Goal: Information Seeking & Learning: Learn about a topic

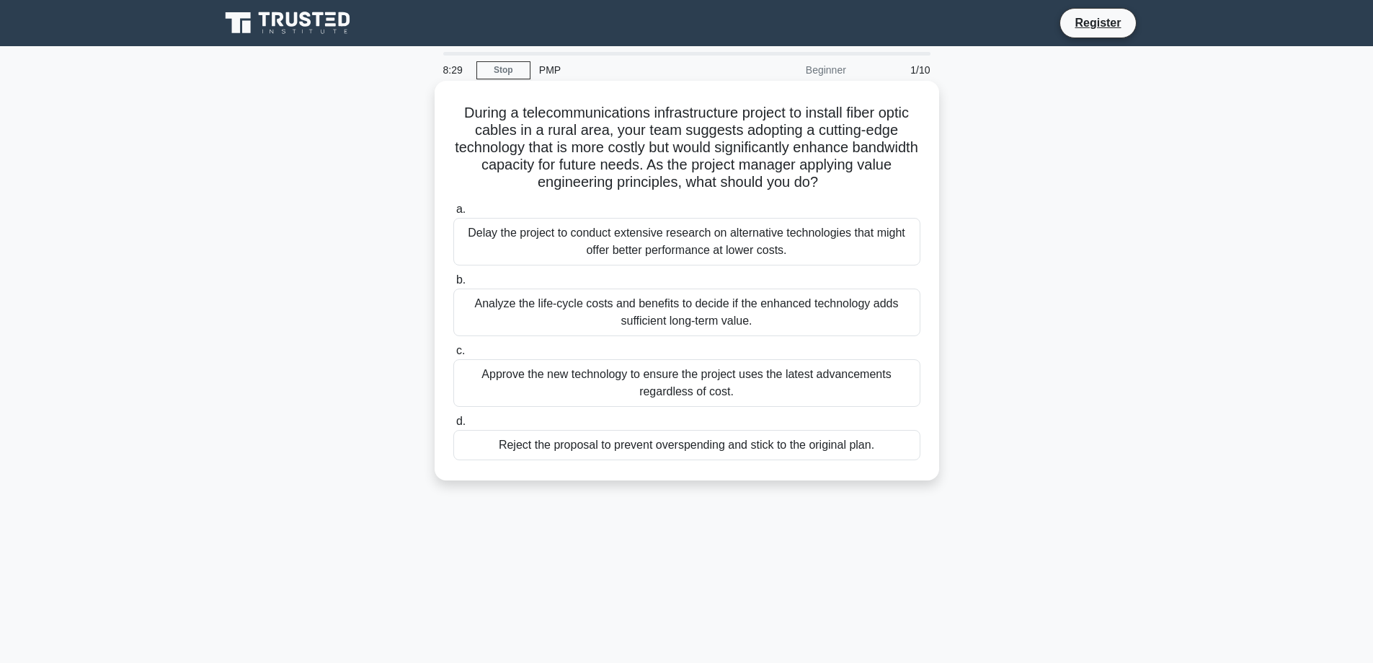
click at [644, 309] on div "Analyze the life-cycle costs and benefits to decide if the enhanced technology …" at bounding box center [686, 312] width 467 height 48
click at [453, 285] on input "b. Analyze the life-cycle costs and benefits to decide if the enhanced technolo…" at bounding box center [453, 279] width 0 height 9
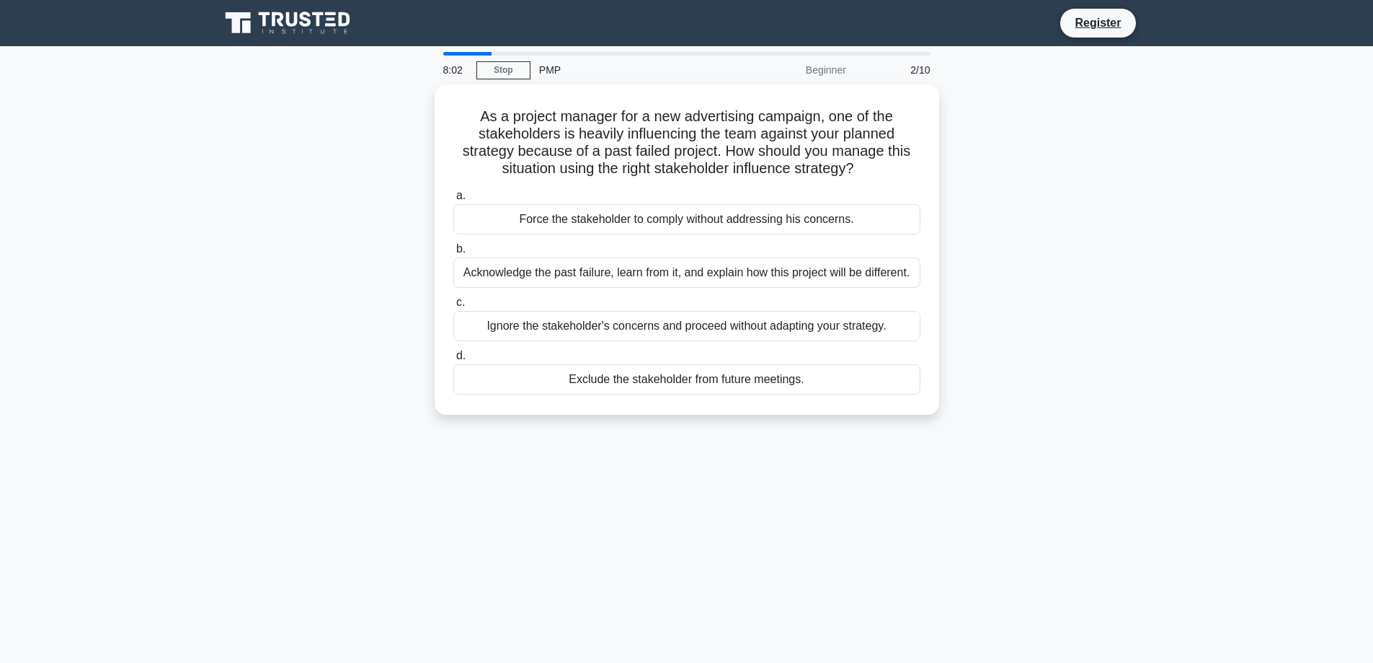
drag, startPoint x: 477, startPoint y: 112, endPoint x: 859, endPoint y: 413, distance: 487.2
click at [859, 413] on div "As a project manager for a new advertising campaign, one of the stakeholders is…" at bounding box center [687, 249] width 505 height 330
click at [852, 474] on div "8:01 Stop PMP Beginner 2/10 As a project manager for a new advertising campaign…" at bounding box center [687, 412] width 952 height 721
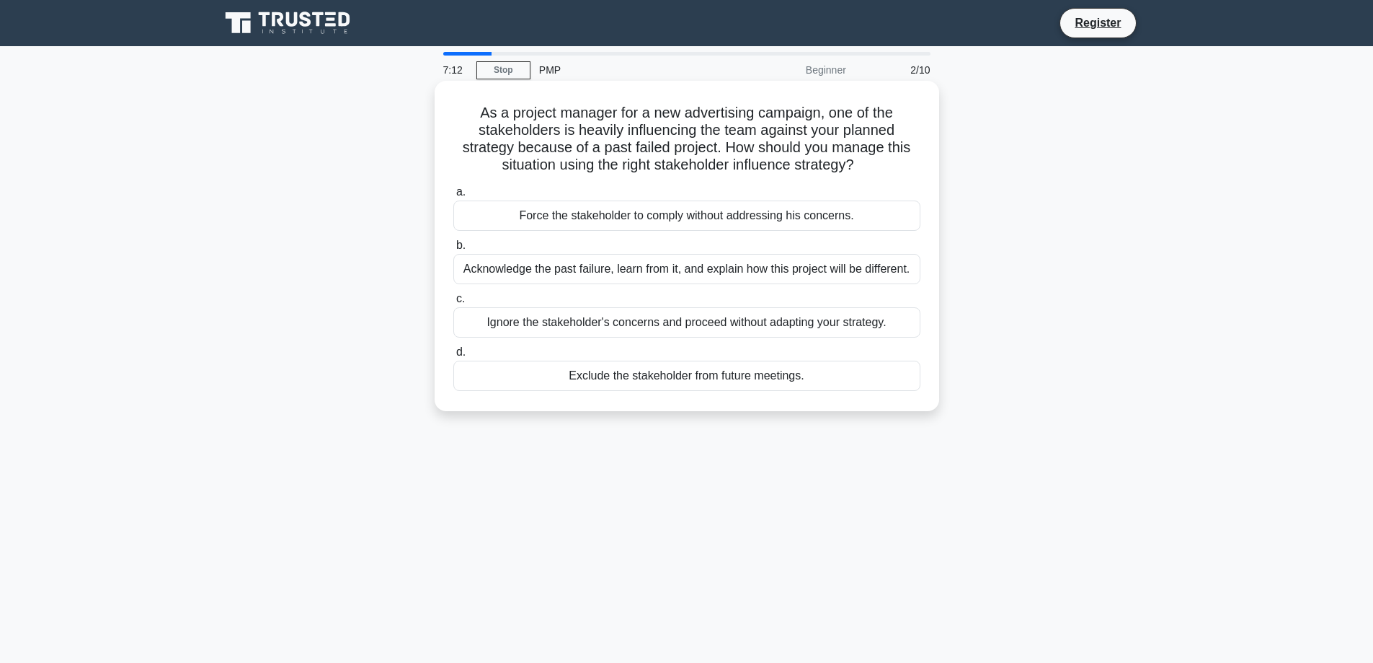
click at [695, 269] on div "Acknowledge the past failure, learn from it, and explain how this project will …" at bounding box center [686, 269] width 467 height 30
click at [453, 250] on input "b. Acknowledge the past failure, learn from it, and explain how this project wi…" at bounding box center [453, 245] width 0 height 9
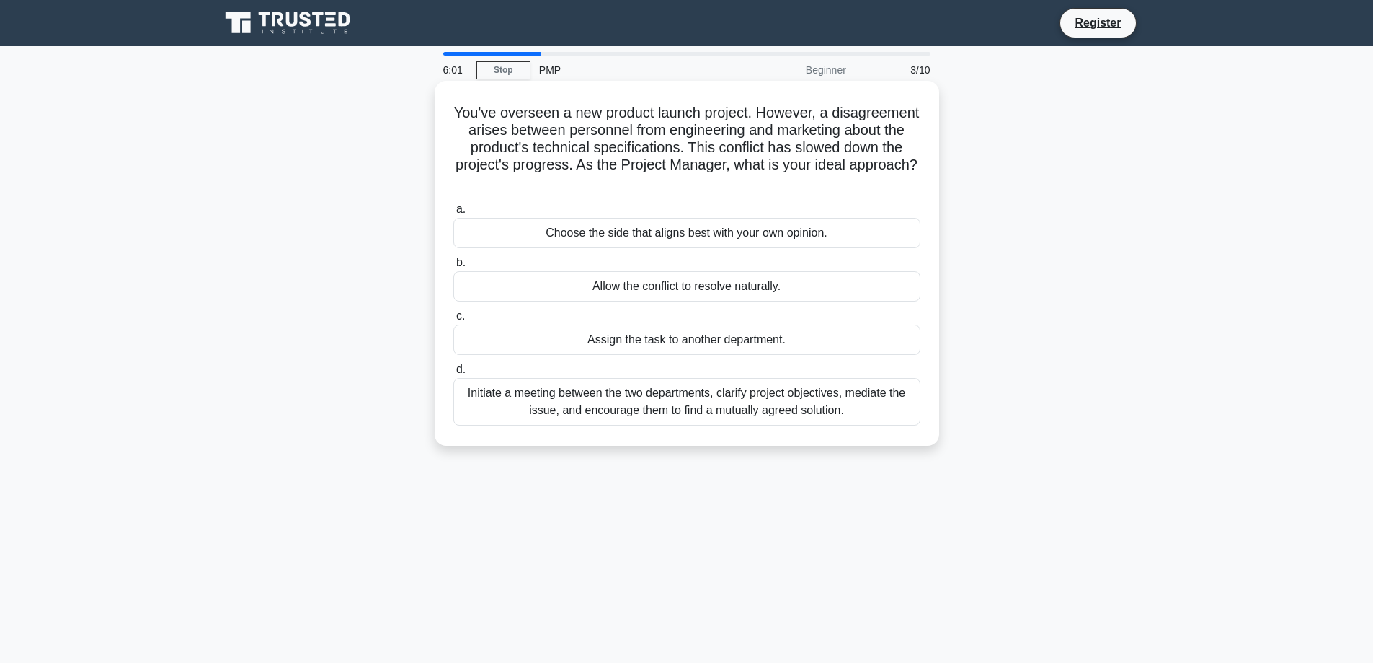
click at [650, 414] on div "Initiate a meeting between the two departments, clarify project objectives, med…" at bounding box center [686, 402] width 467 height 48
click at [453, 374] on input "d. Initiate a meeting between the two departments, clarify project objectives, …" at bounding box center [453, 369] width 0 height 9
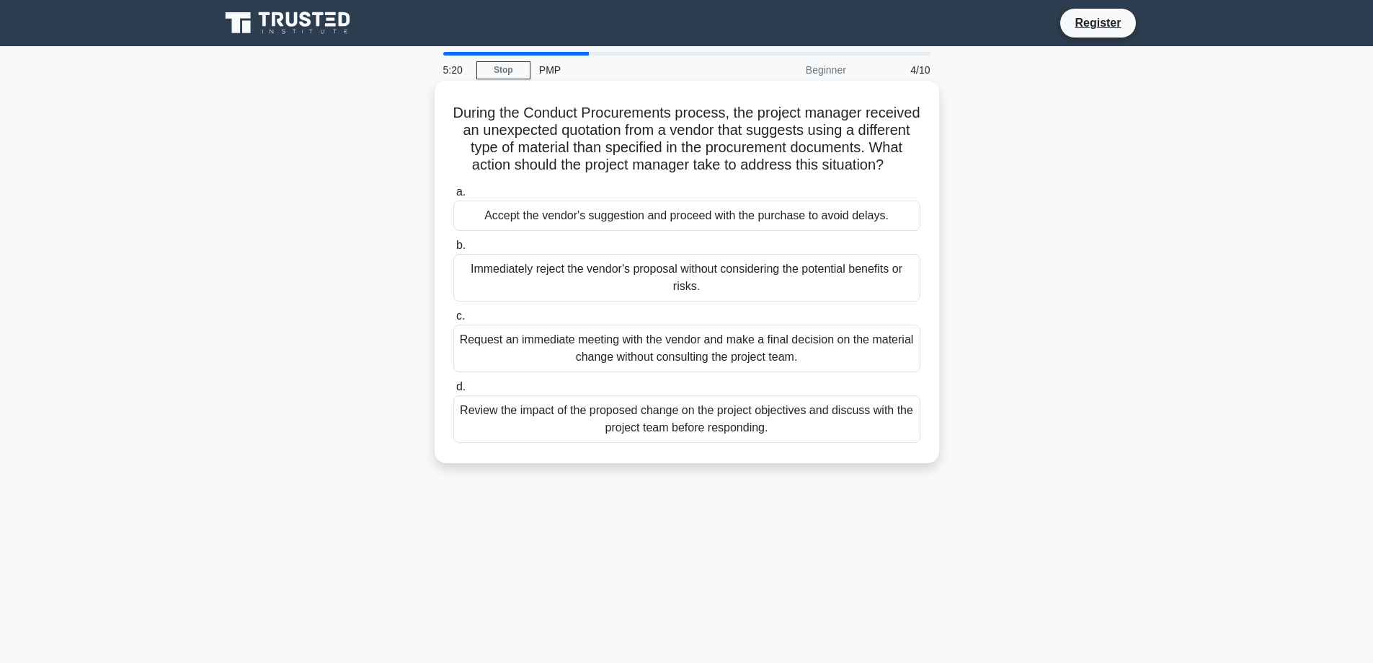
click at [484, 109] on h5 "During the Conduct Procurements process, the project manager received an unexpe…" at bounding box center [687, 139] width 470 height 71
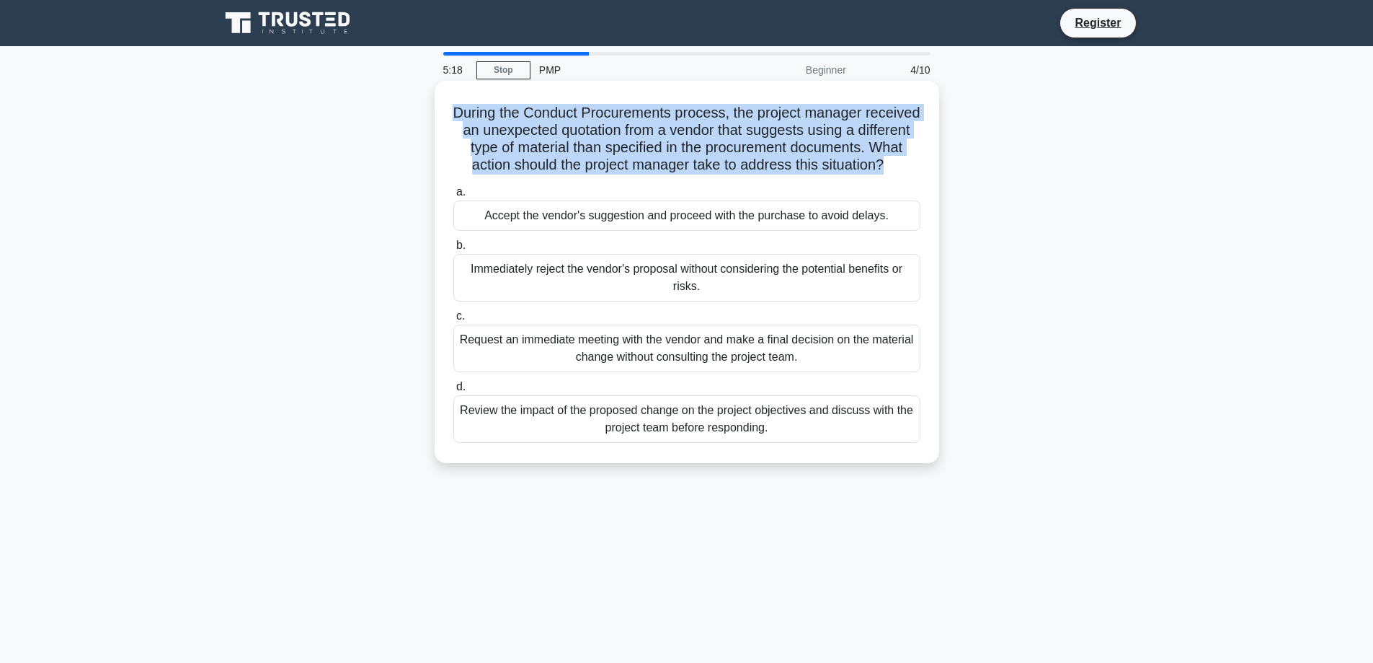
drag, startPoint x: 479, startPoint y: 110, endPoint x: 916, endPoint y: 159, distance: 440.4
click at [916, 159] on h5 "During the Conduct Procurements process, the project manager received an unexpe…" at bounding box center [687, 139] width 470 height 71
copy h5 "During the Conduct Procurements process, the project manager received an unexpe…"
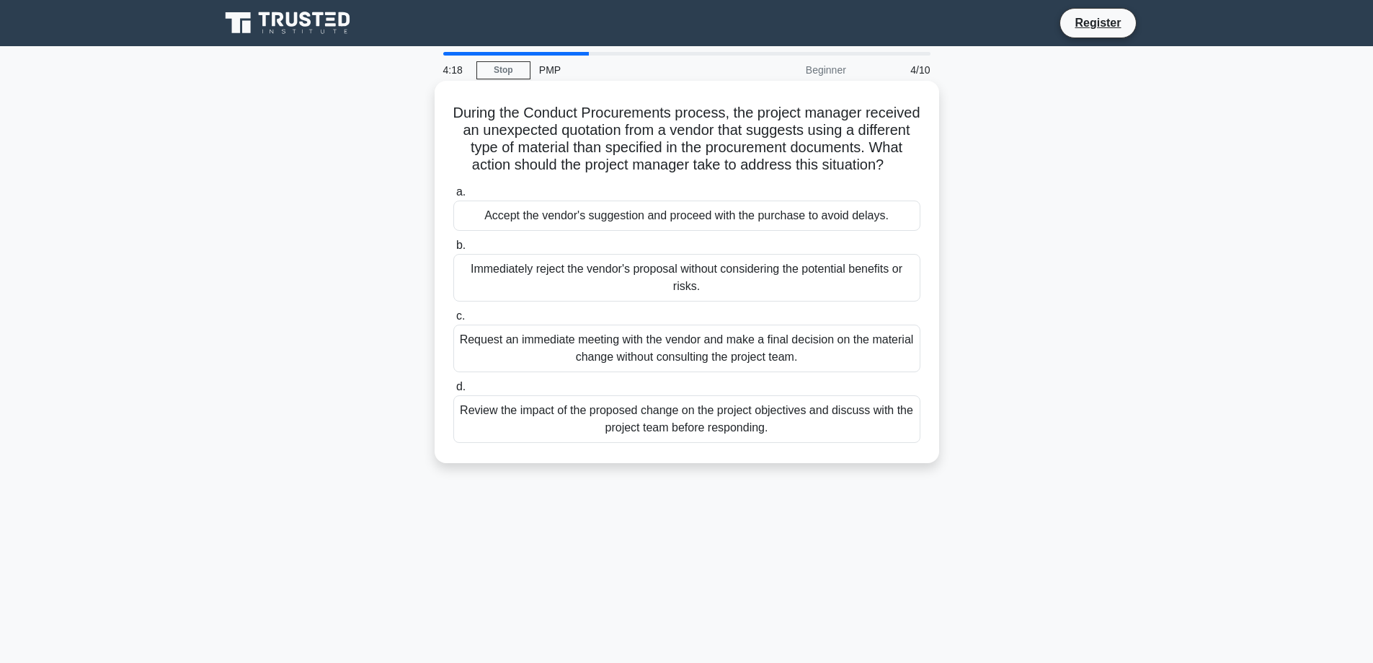
click at [650, 441] on div "Review the impact of the proposed change on the project objectives and discuss …" at bounding box center [686, 419] width 467 height 48
click at [453, 391] on input "d. Review the impact of the proposed change on the project objectives and discu…" at bounding box center [453, 386] width 0 height 9
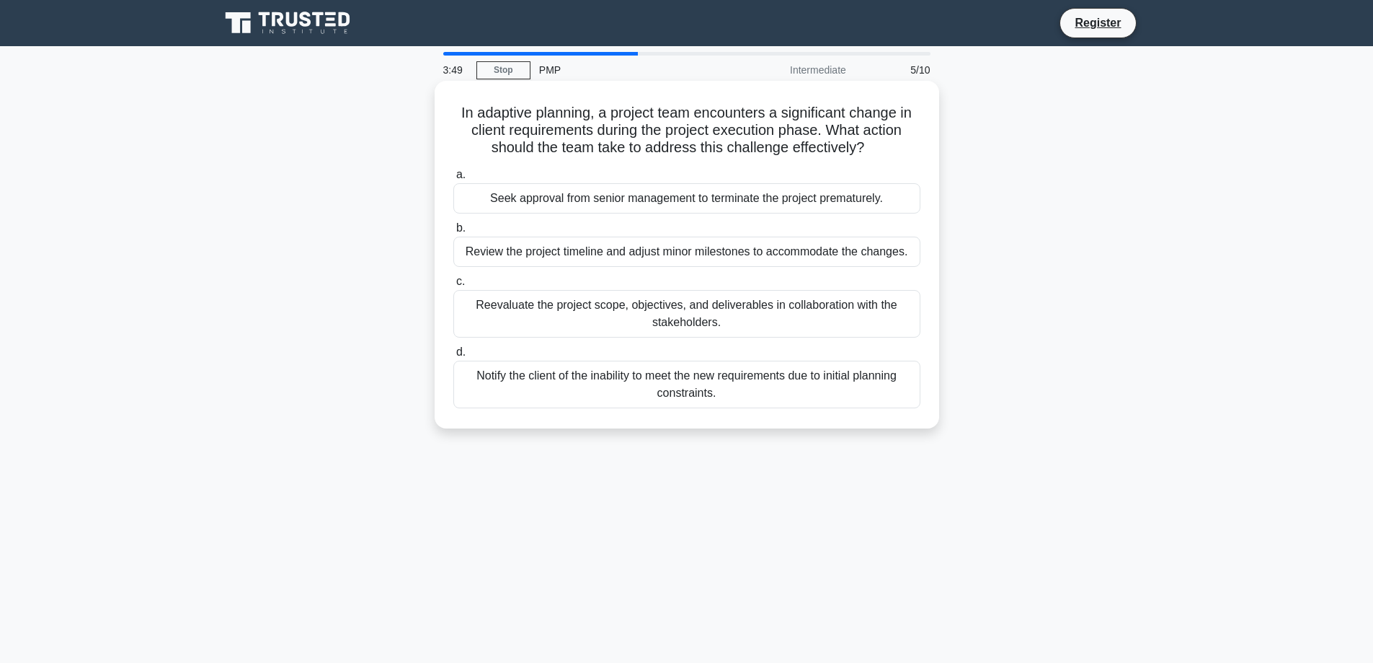
click at [641, 252] on div "Review the project timeline and adjust minor milestones to accommodate the chan…" at bounding box center [686, 251] width 467 height 30
click at [453, 233] on input "b. Review the project timeline and adjust minor milestones to accommodate the c…" at bounding box center [453, 227] width 0 height 9
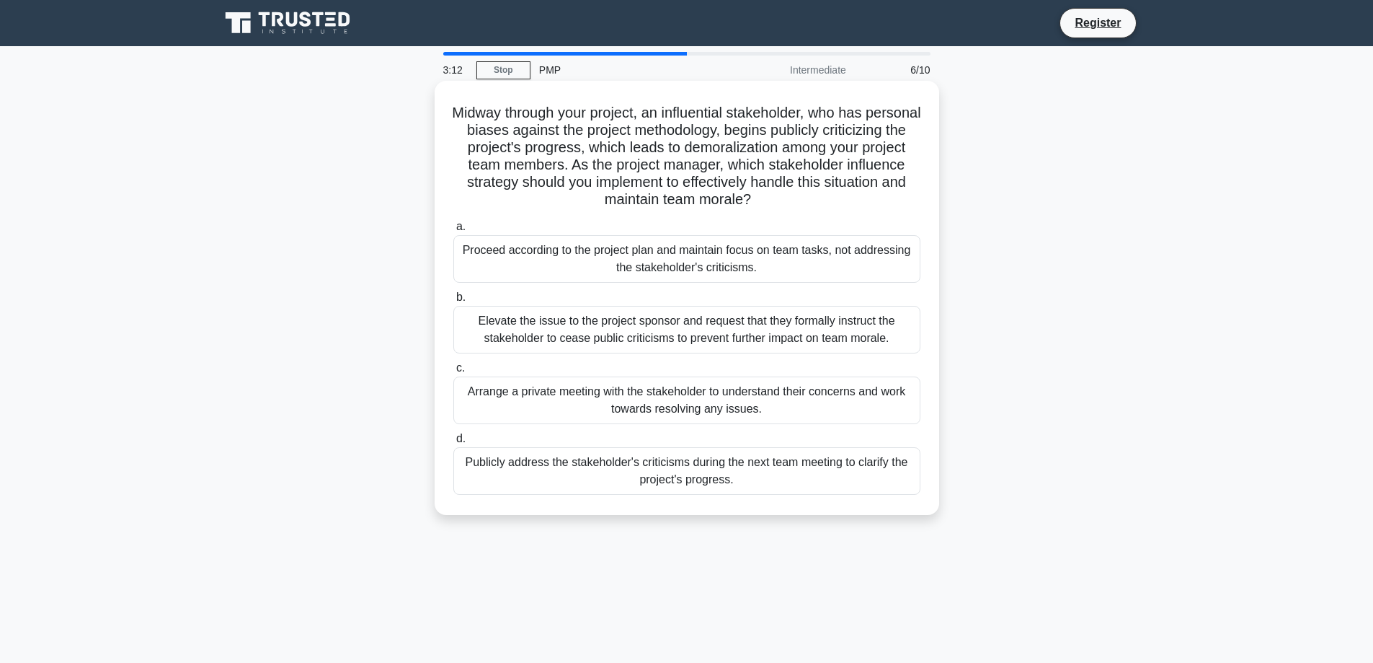
click at [720, 405] on div "Arrange a private meeting with the stakeholder to understand their concerns and…" at bounding box center [686, 400] width 467 height 48
click at [453, 373] on input "c. Arrange a private meeting with the stakeholder to understand their concerns …" at bounding box center [453, 367] width 0 height 9
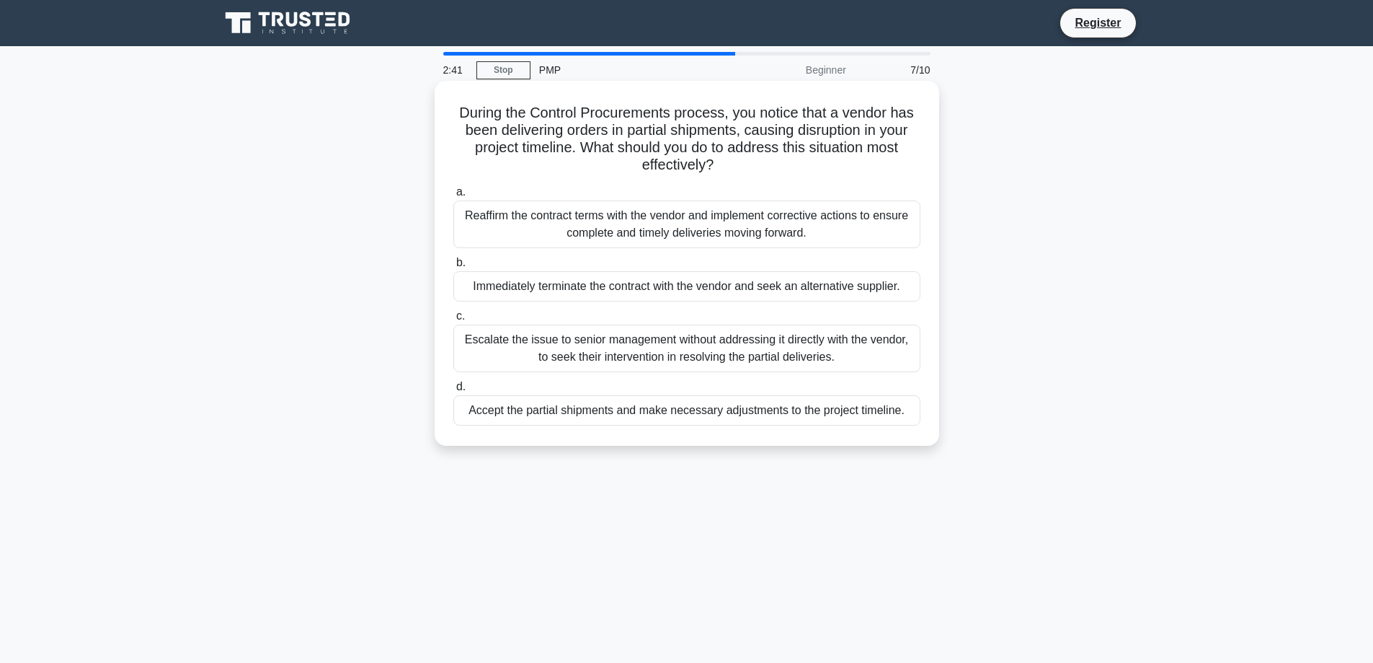
click at [708, 283] on div "Immediately terminate the contract with the vendor and seek an alternative supp…" at bounding box center [686, 286] width 467 height 30
click at [453, 267] on input "b. Immediately terminate the contract with the vendor and seek an alternative s…" at bounding box center [453, 262] width 0 height 9
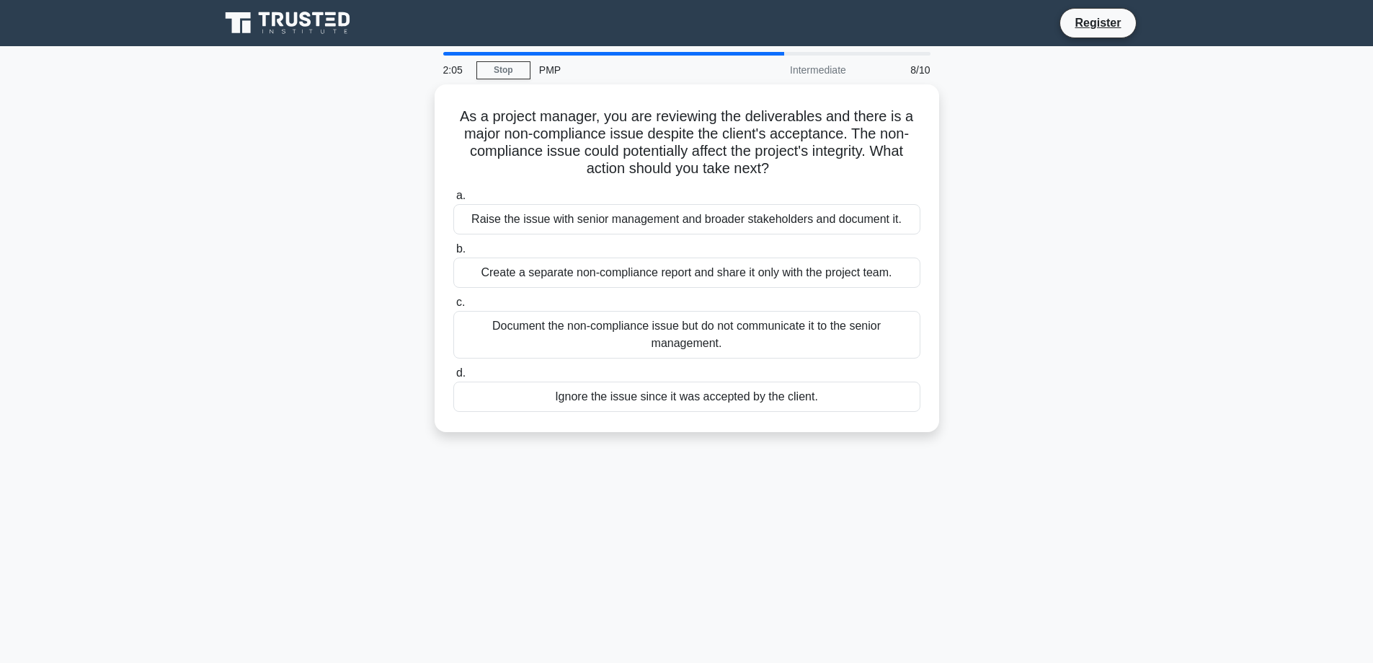
drag, startPoint x: 546, startPoint y: 392, endPoint x: 548, endPoint y: 517, distance: 124.7
click at [548, 517] on div "2:05 Stop PMP Intermediate 8/10 As a project manager, you are reviewing the del…" at bounding box center [687, 412] width 952 height 721
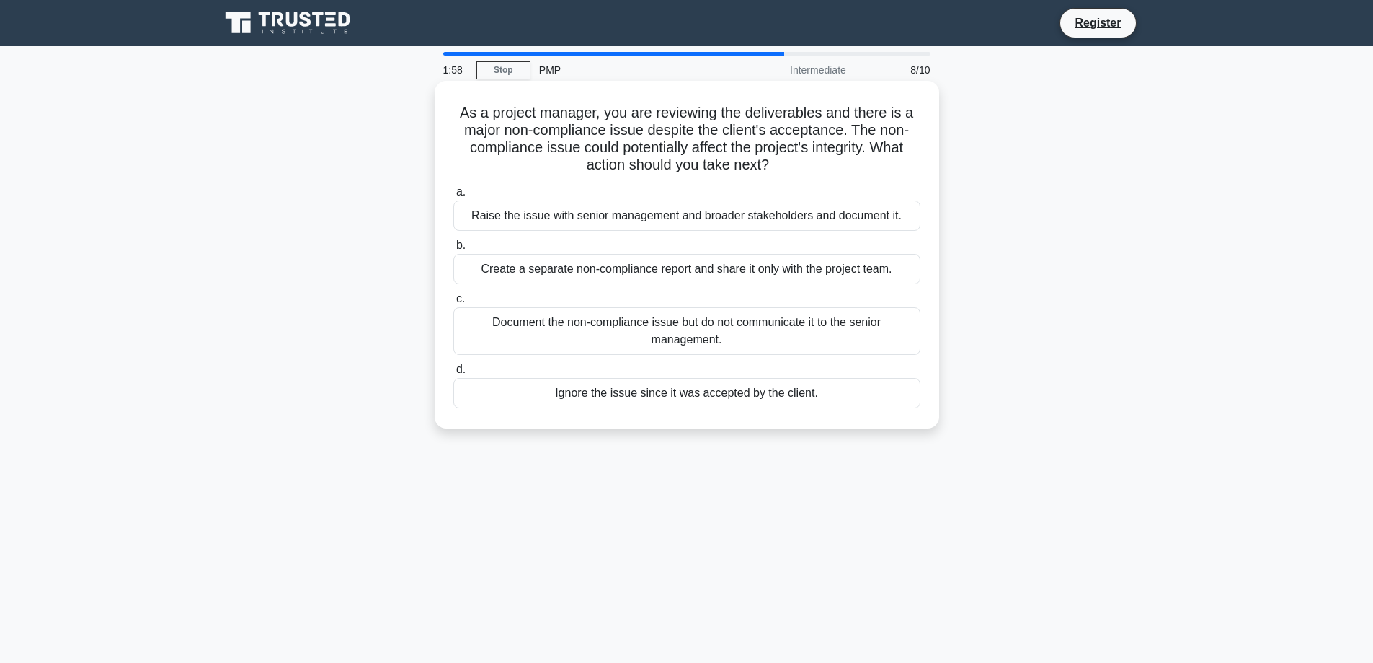
click at [589, 397] on div "Ignore the issue since it was accepted by the client." at bounding box center [686, 393] width 467 height 30
click at [453, 374] on input "d. Ignore the issue since it was accepted by the client." at bounding box center [453, 369] width 0 height 9
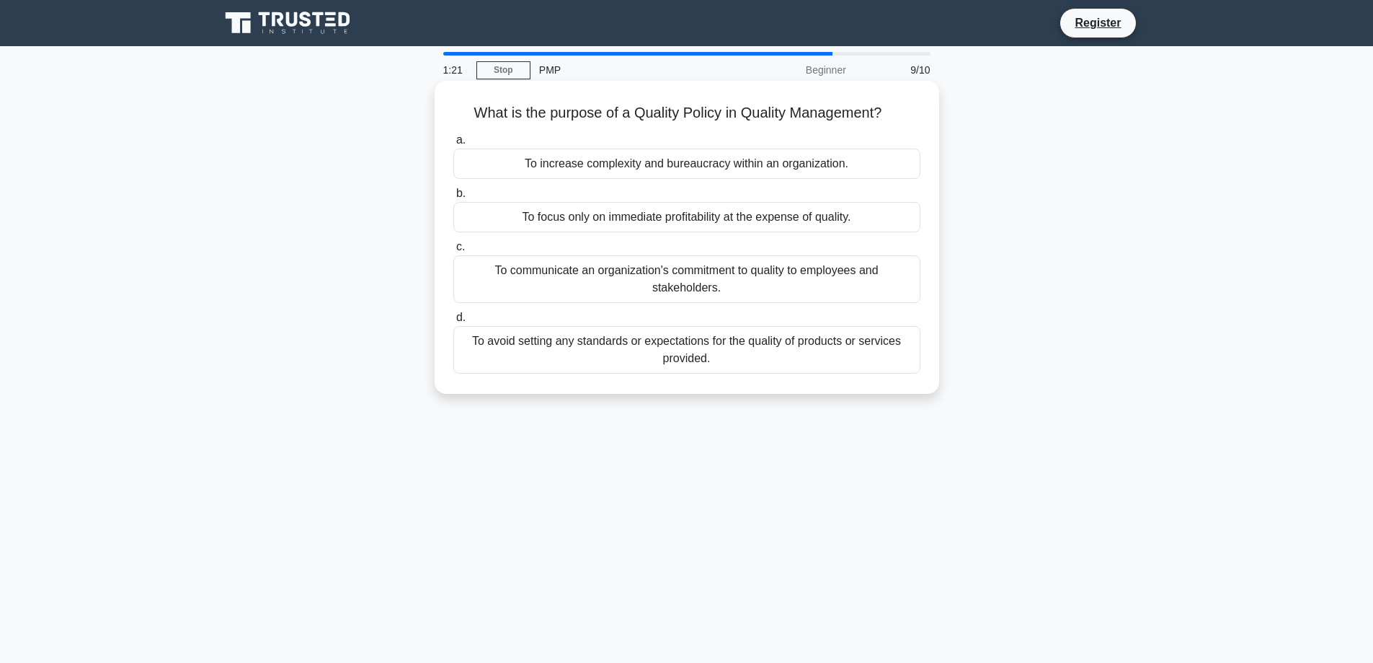
click at [554, 271] on div "To communicate an organization's commitment to quality to employees and stakeho…" at bounding box center [686, 279] width 467 height 48
click at [453, 252] on input "c. To communicate an organization's commitment to quality to employees and stak…" at bounding box center [453, 246] width 0 height 9
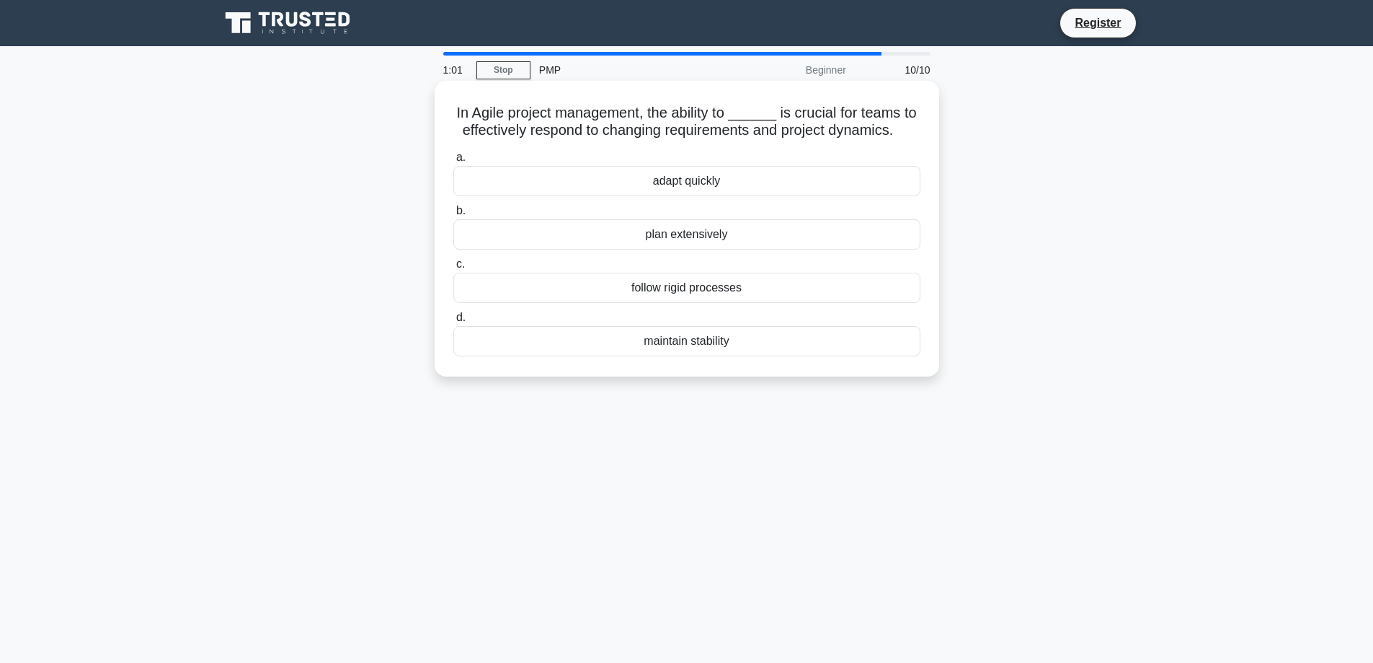
drag, startPoint x: 456, startPoint y: 115, endPoint x: 912, endPoint y: 137, distance: 456.2
click at [912, 137] on h5 "In Agile project management, the ability to ______ is crucial for teams to effe…" at bounding box center [687, 122] width 470 height 36
copy h5 "n Agile project management, the ability to ______ is crucial for teams to effec…"
click at [642, 291] on div "follow rigid processes" at bounding box center [686, 287] width 467 height 30
click at [453, 269] on input "c. follow rigid processes" at bounding box center [453, 264] width 0 height 9
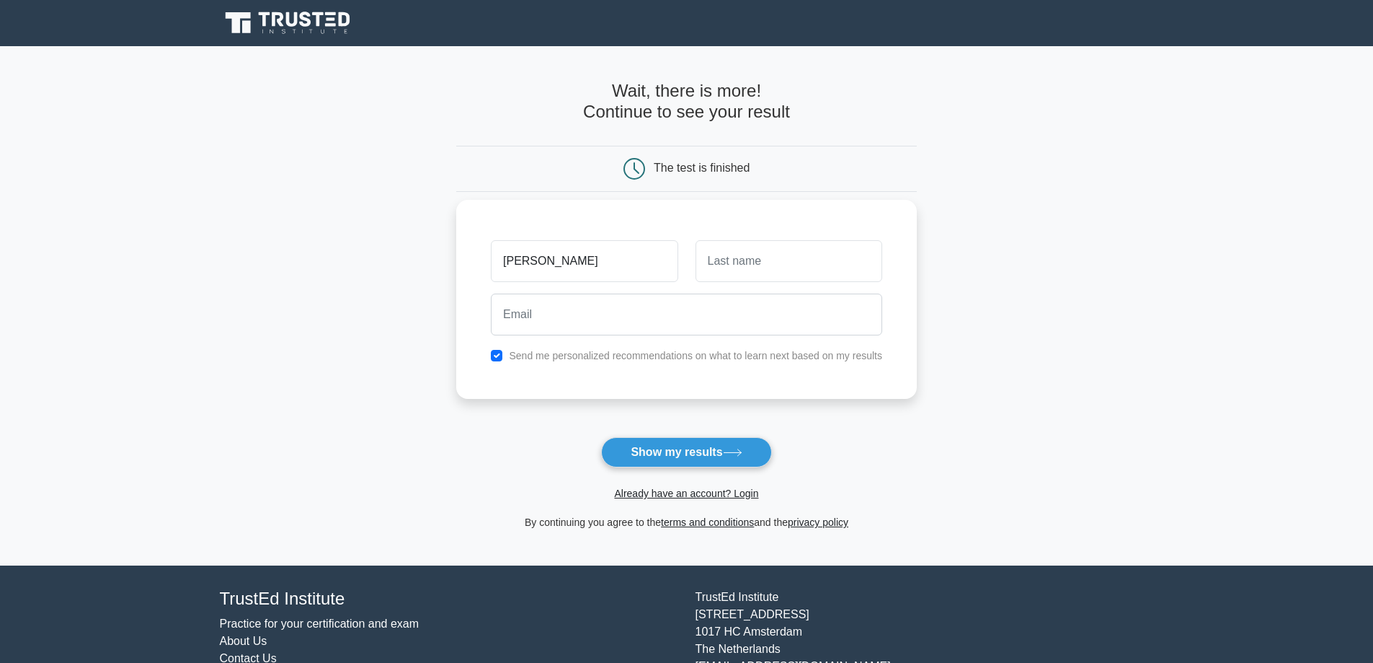
type input "[PERSON_NAME]"
click at [774, 276] on input "text" at bounding box center [789, 261] width 187 height 42
type input "[PERSON_NAME]"
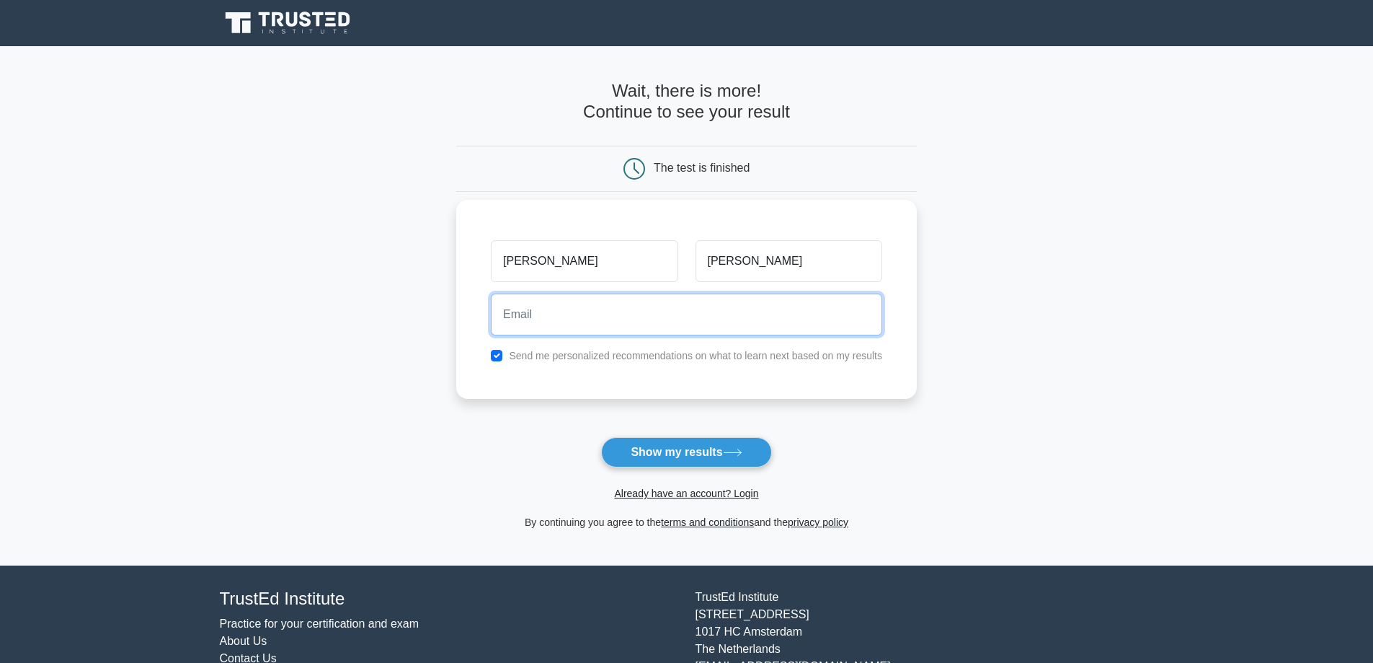
click at [652, 308] on input "email" at bounding box center [686, 314] width 391 height 42
type input "[EMAIL_ADDRESS][DOMAIN_NAME]"
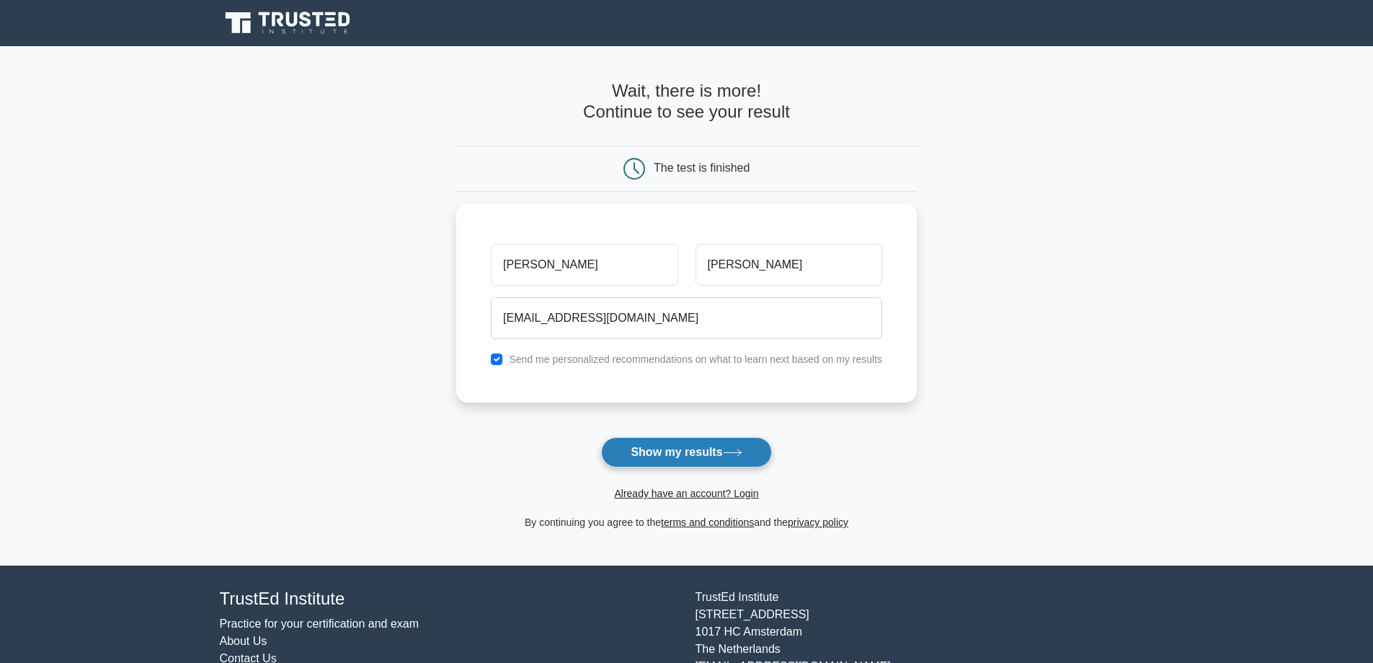
click at [709, 457] on button "Show my results" at bounding box center [686, 452] width 170 height 30
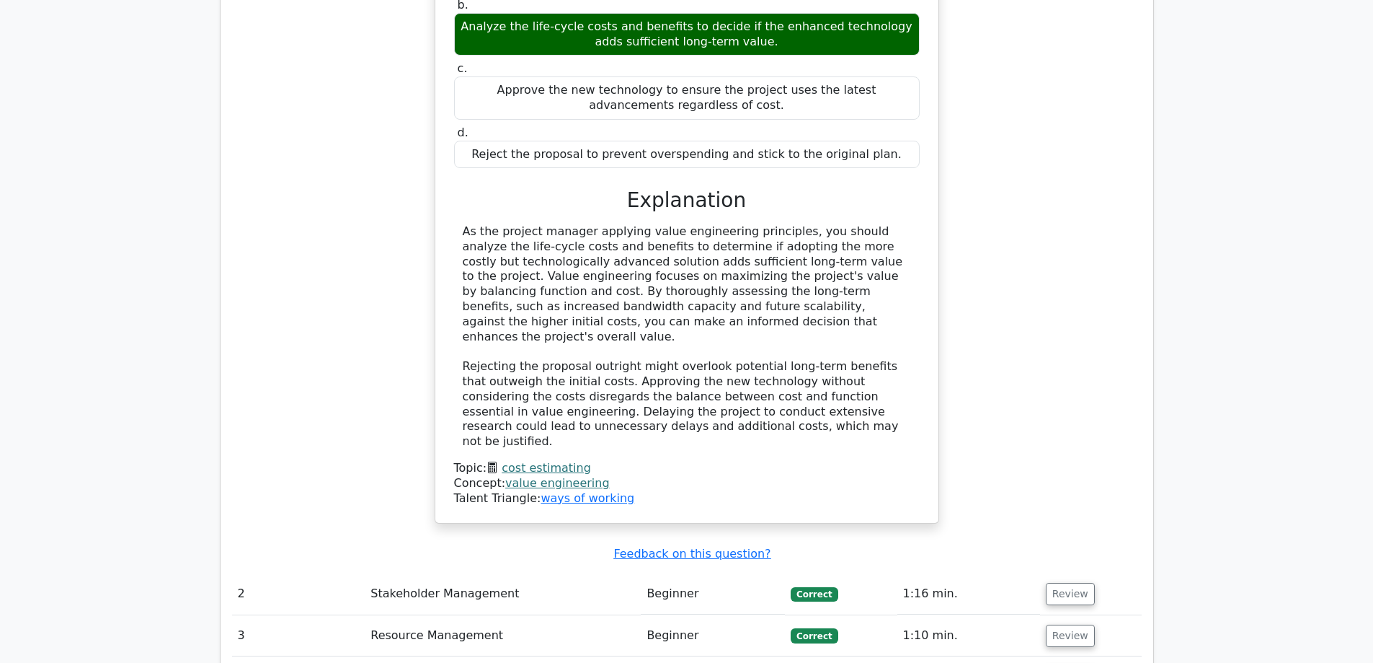
scroll to position [1802, 0]
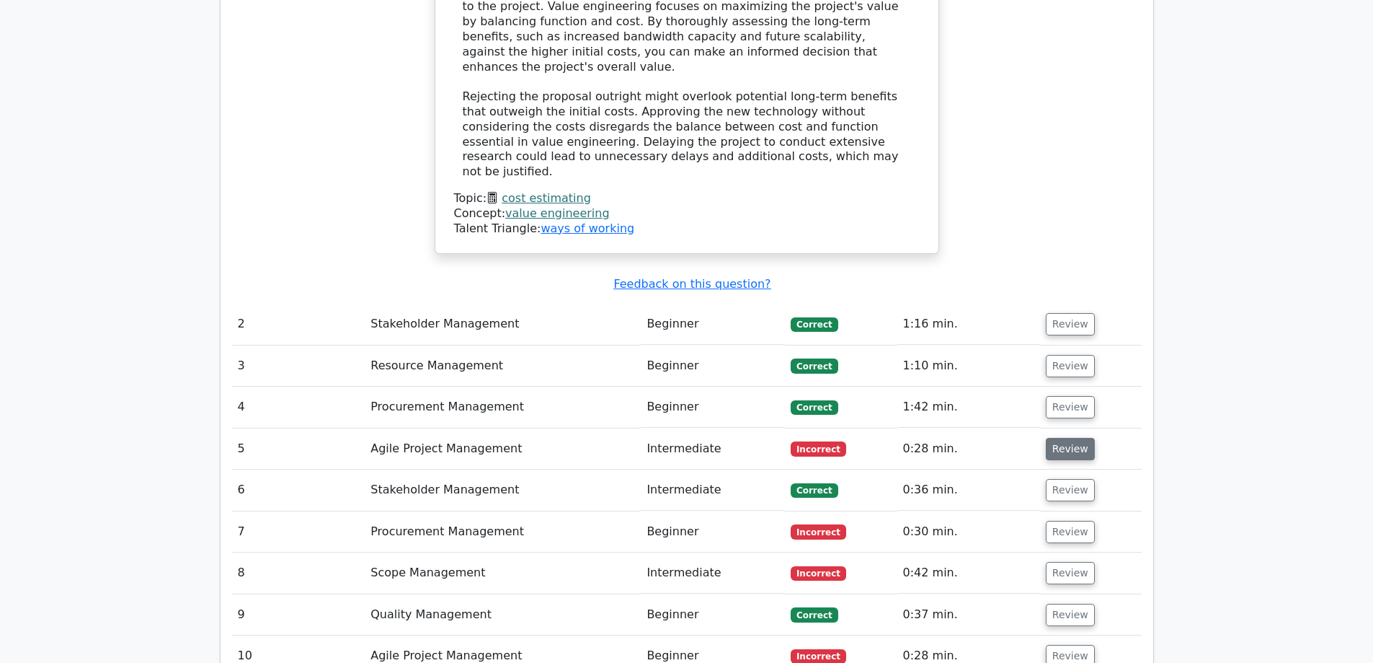
click at [1065, 438] on button "Review" at bounding box center [1070, 449] width 49 height 22
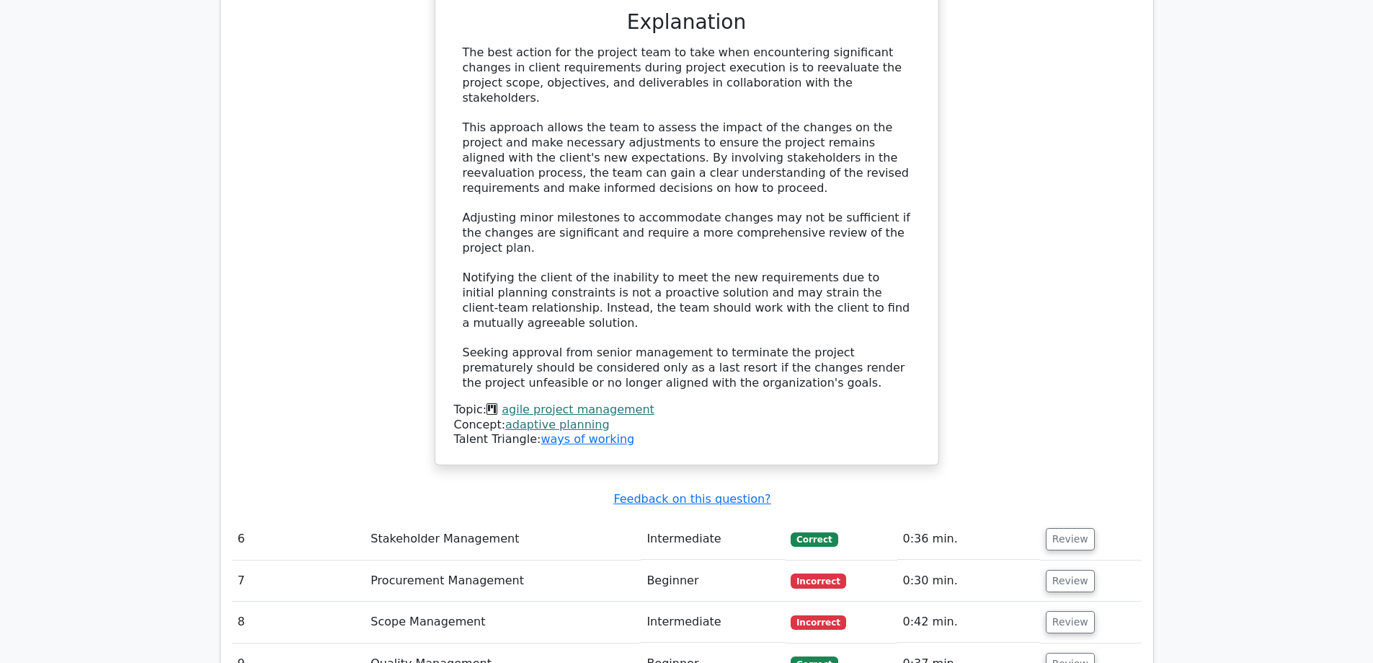
scroll to position [2644, 0]
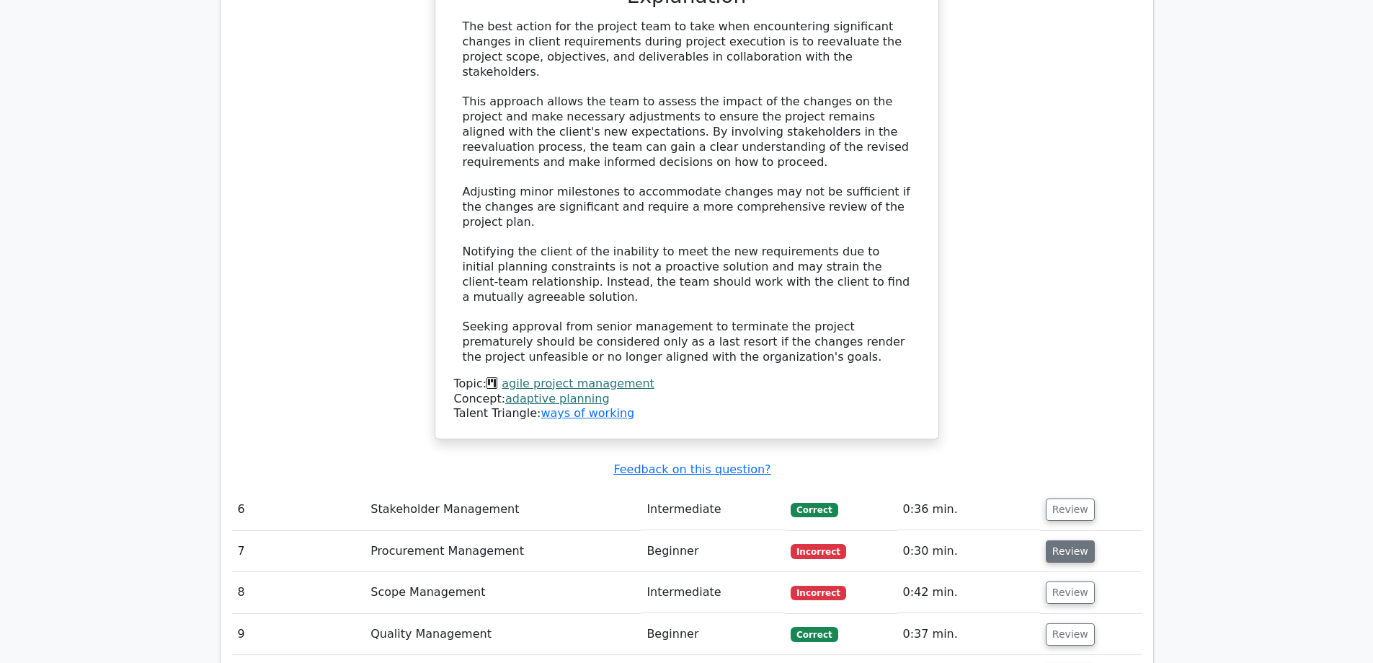
click at [1071, 540] on button "Review" at bounding box center [1070, 551] width 49 height 22
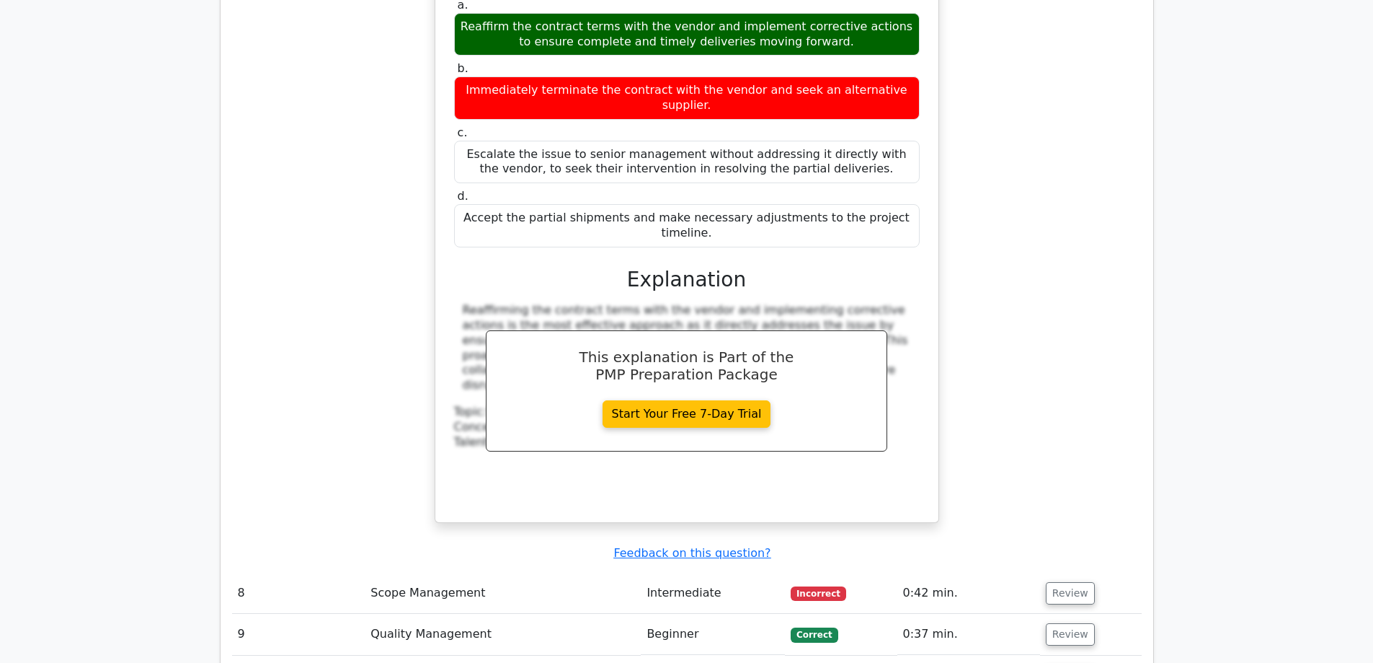
scroll to position [3364, 0]
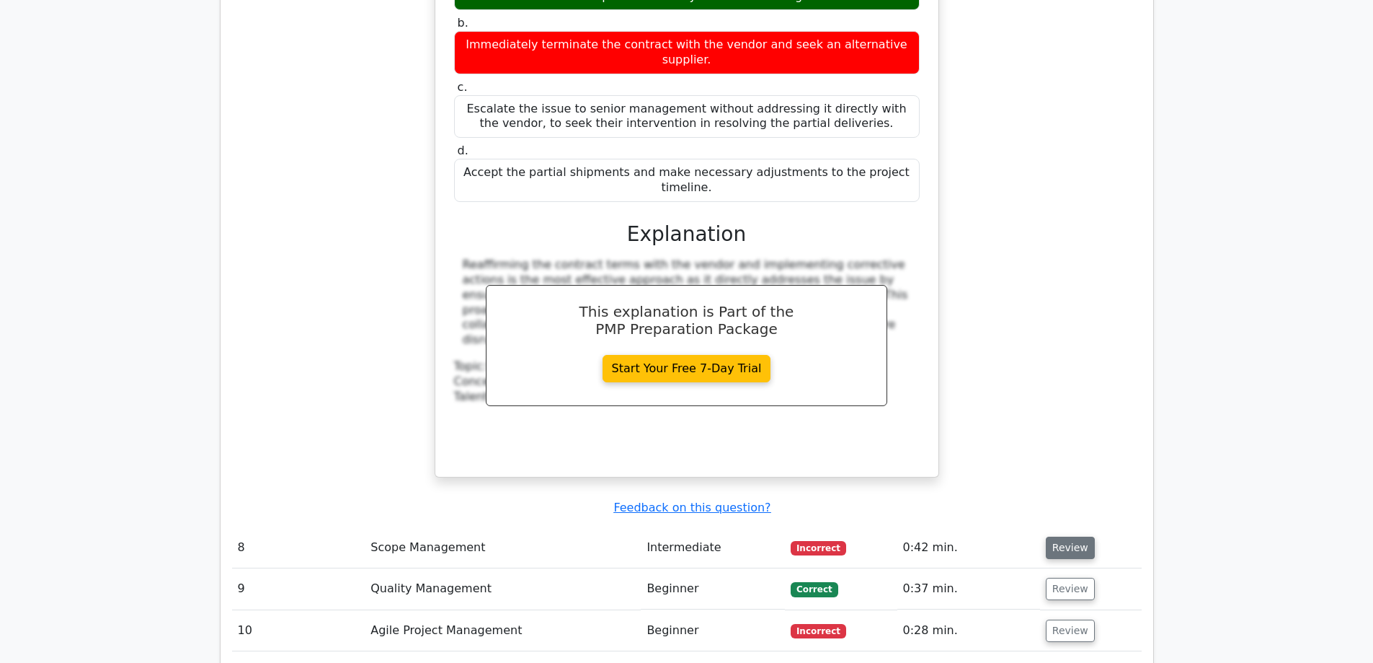
click at [1068, 536] on button "Review" at bounding box center [1070, 547] width 49 height 22
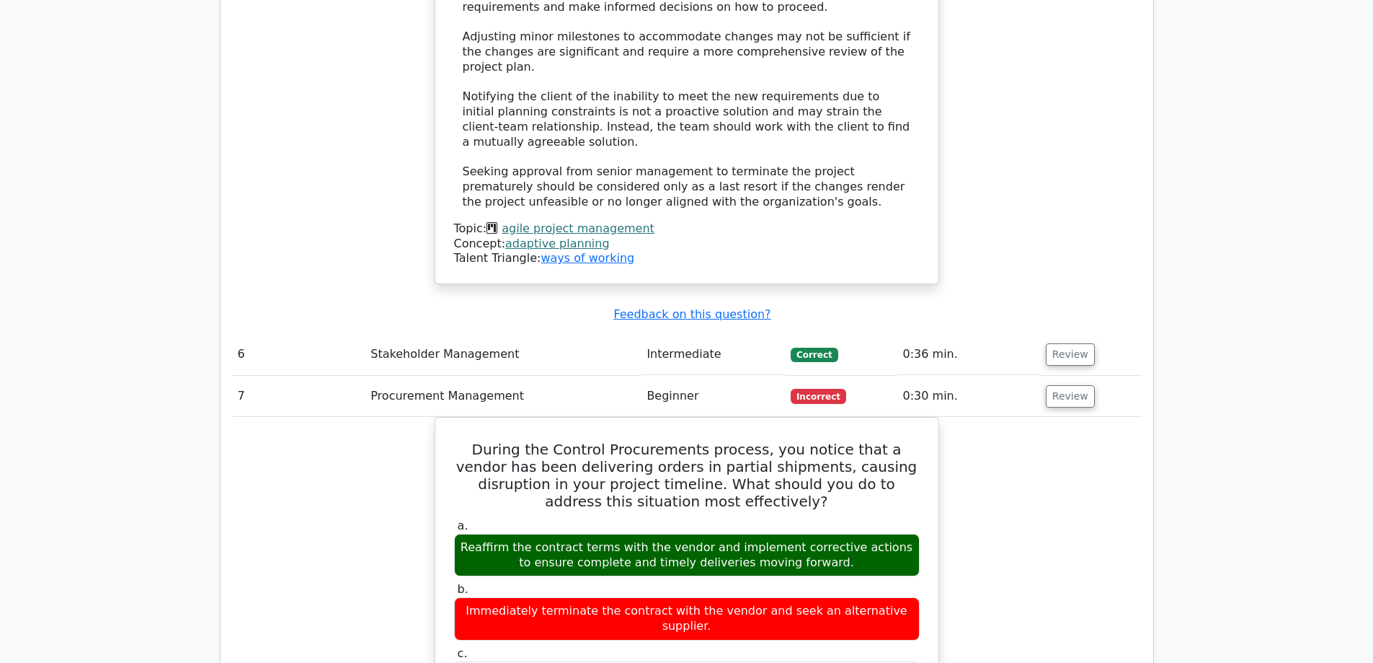
scroll to position [2763, 0]
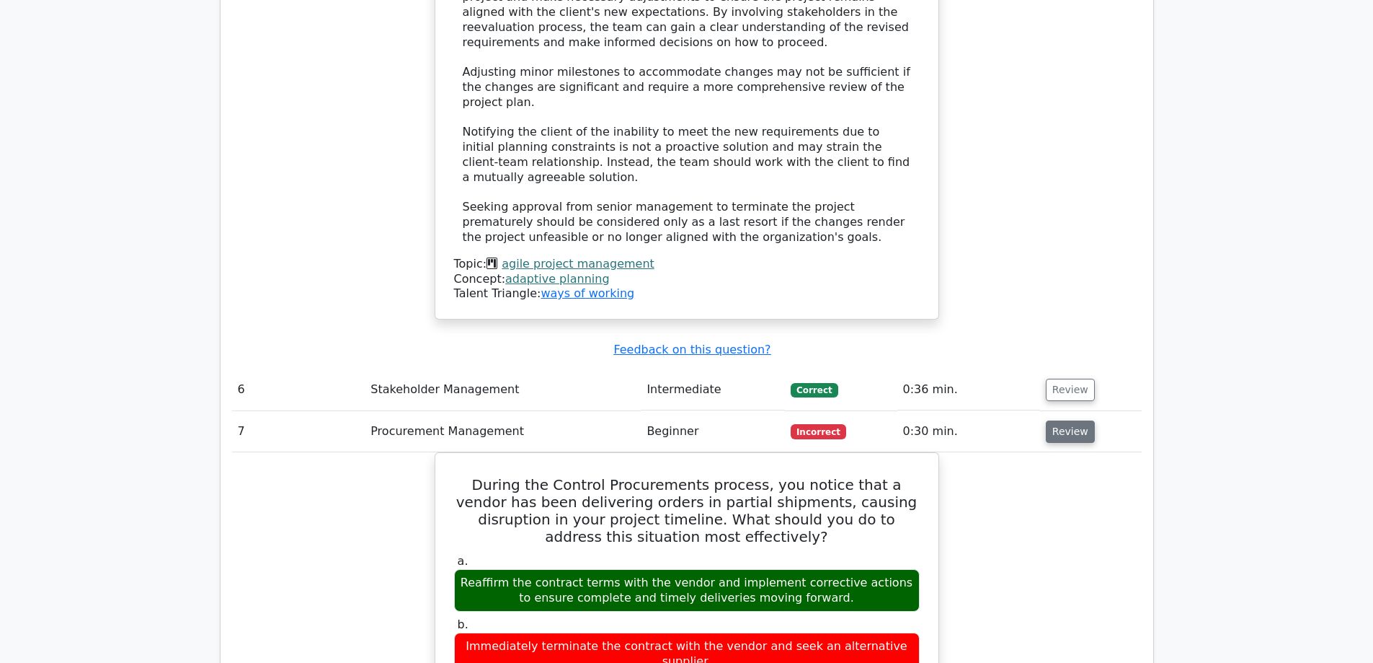
click at [1061, 420] on button "Review" at bounding box center [1070, 431] width 49 height 22
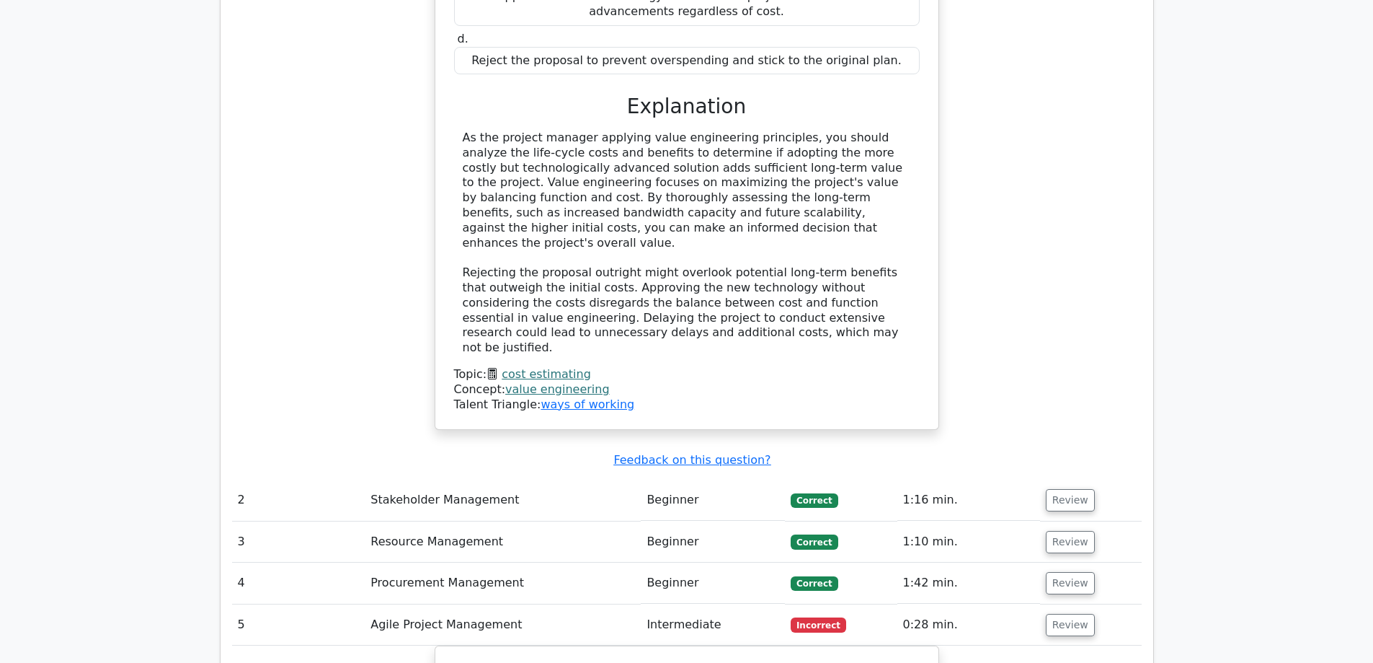
scroll to position [1682, 0]
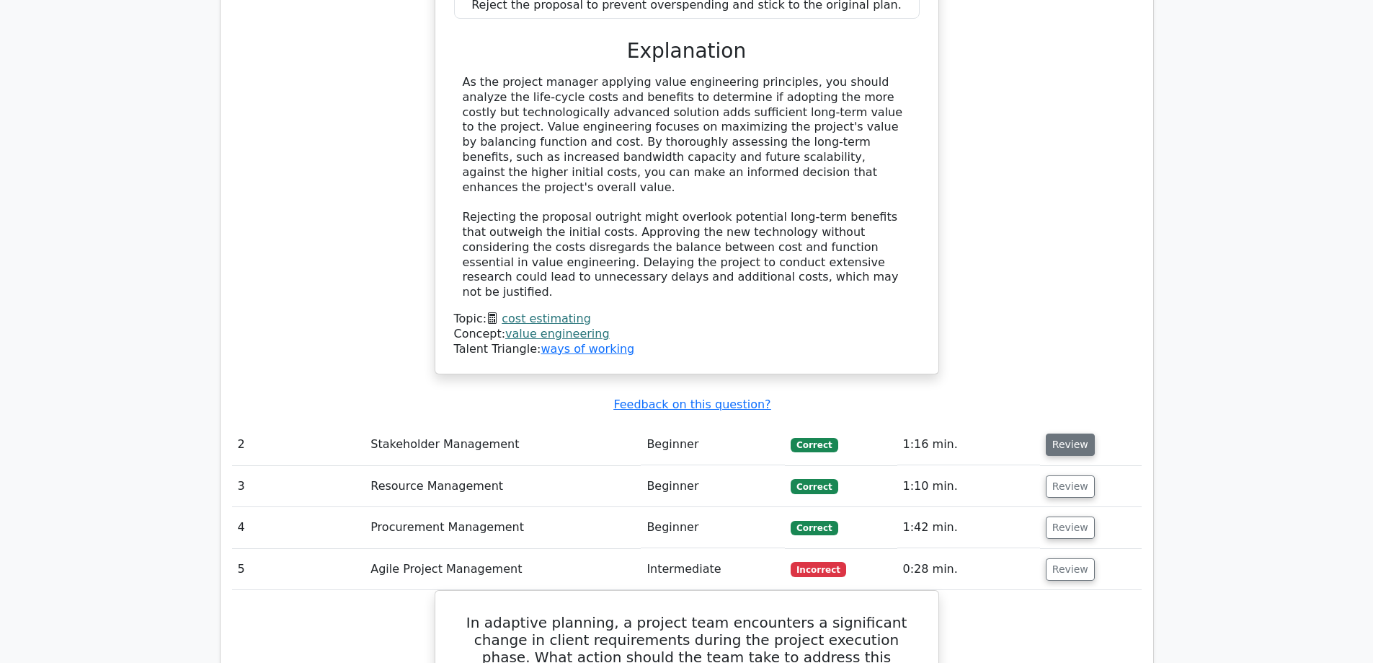
click at [1066, 433] on button "Review" at bounding box center [1070, 444] width 49 height 22
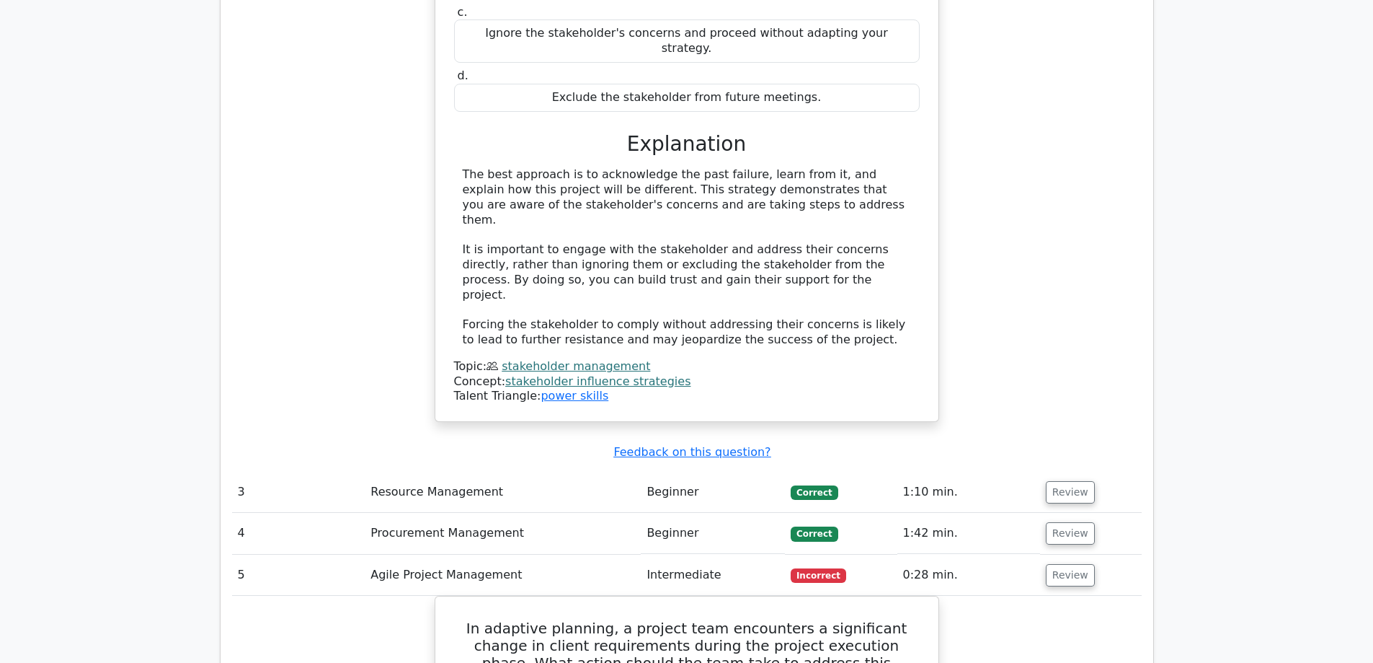
scroll to position [2523, 0]
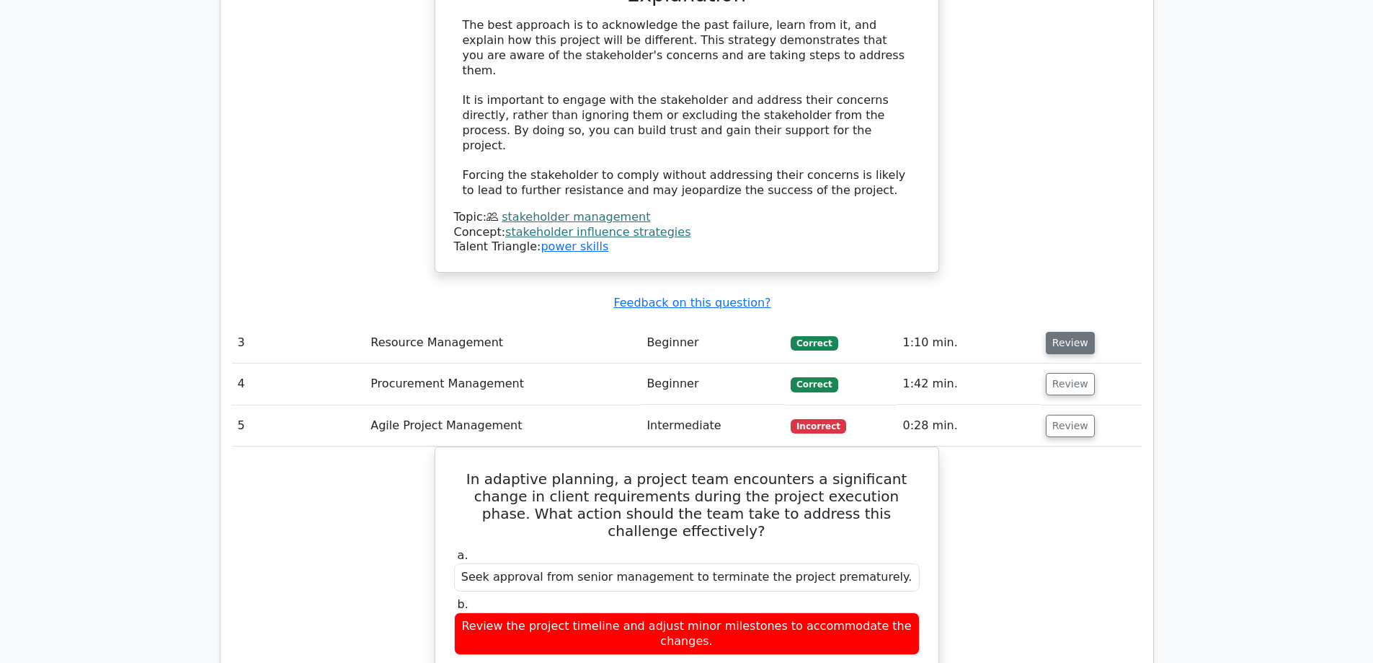
click at [1066, 332] on button "Review" at bounding box center [1070, 343] width 49 height 22
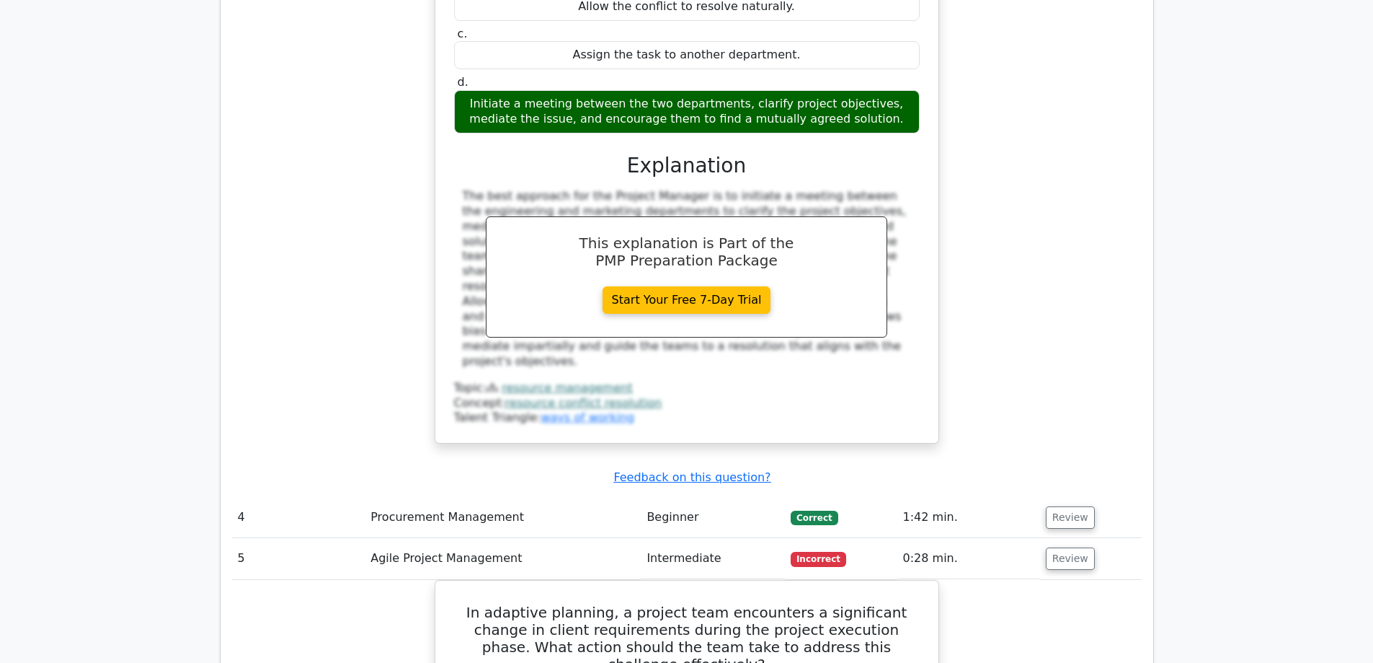
scroll to position [3124, 0]
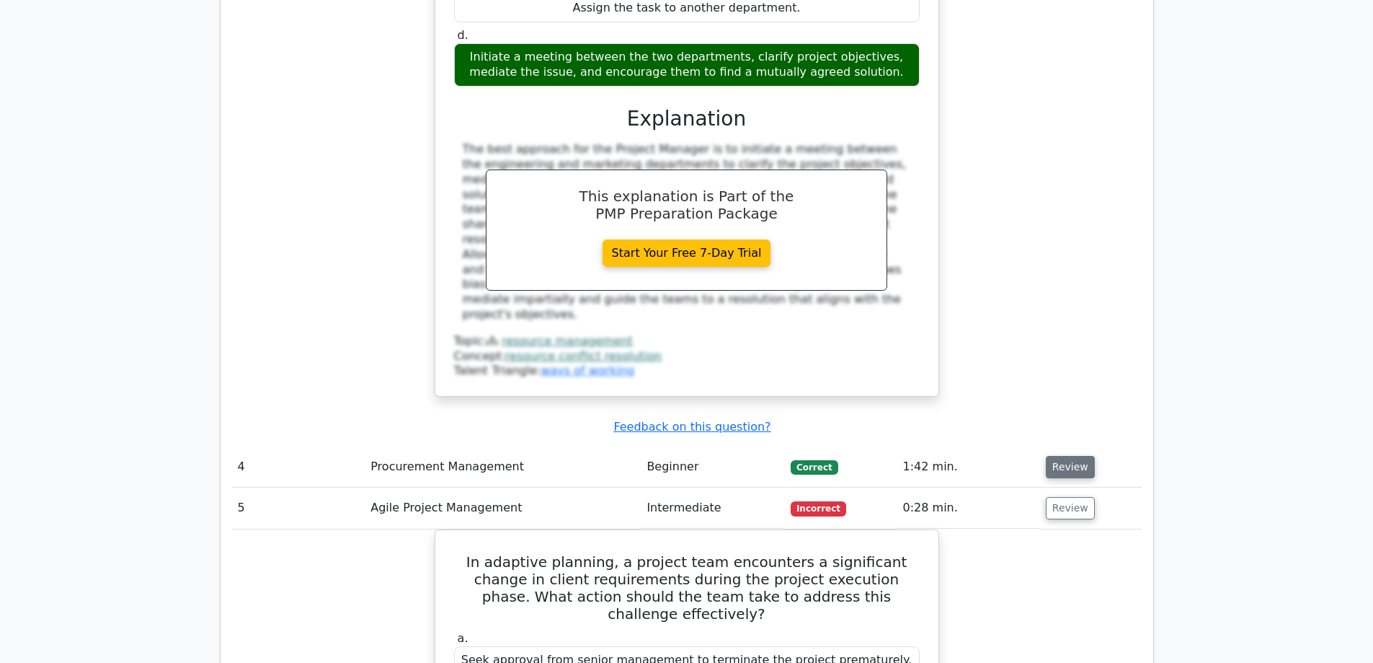
click at [1060, 456] on button "Review" at bounding box center [1070, 467] width 49 height 22
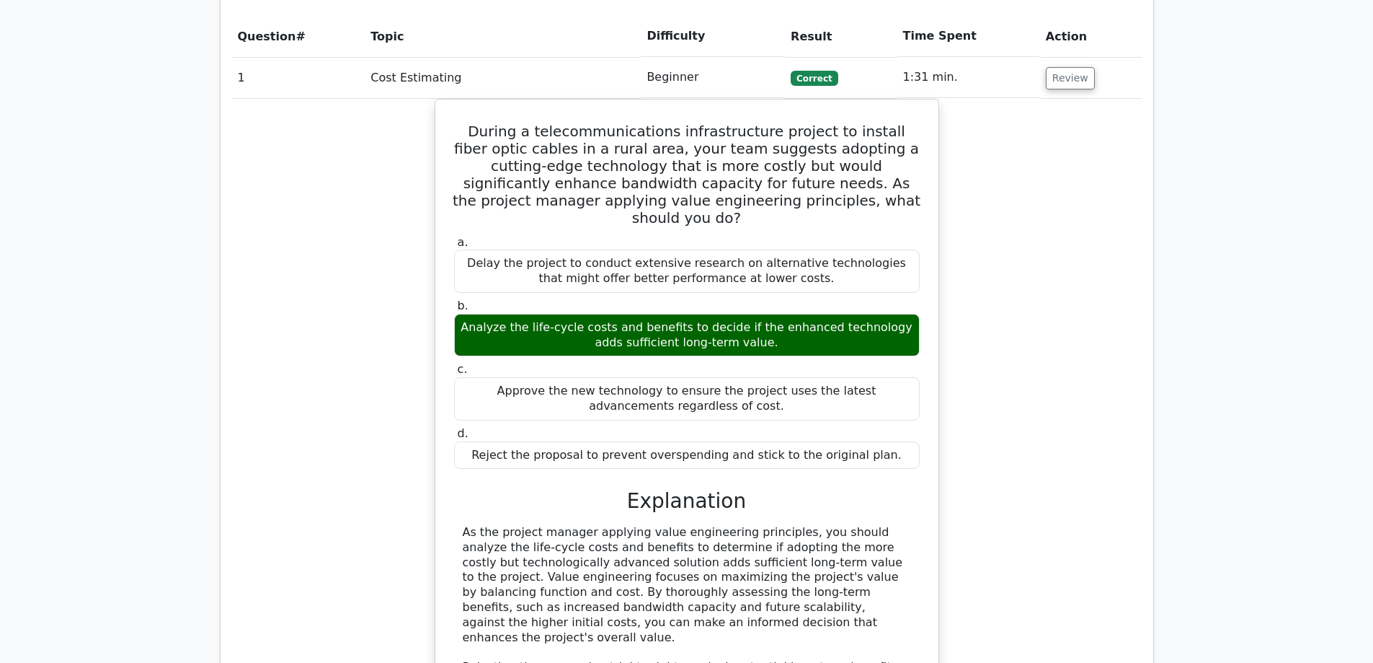
scroll to position [1081, 0]
